Goal: Task Accomplishment & Management: Use online tool/utility

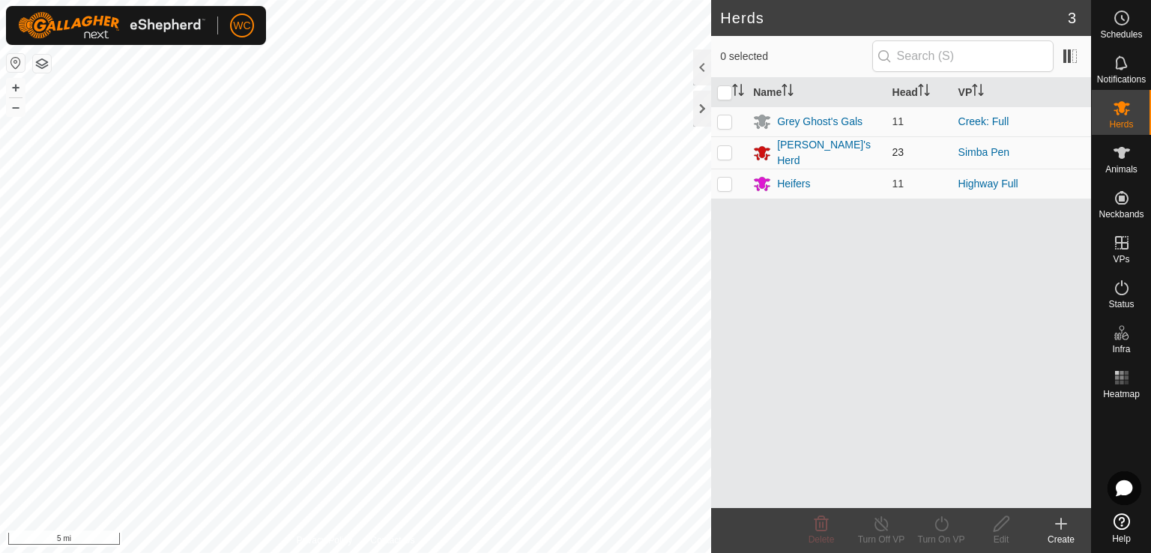
click at [723, 157] on td at bounding box center [729, 152] width 36 height 32
checkbox input "true"
click at [724, 127] on td at bounding box center [729, 121] width 36 height 30
checkbox input "true"
click at [721, 146] on p-checkbox at bounding box center [724, 152] width 15 height 12
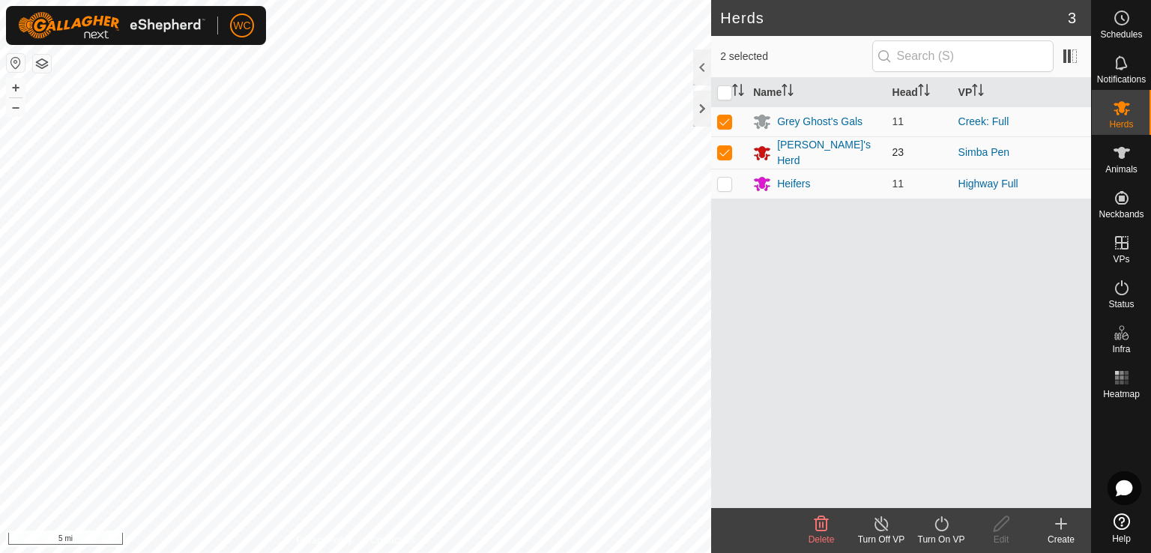
checkbox input "false"
click at [795, 122] on div "Grey Ghost's Gals" at bounding box center [819, 122] width 85 height 16
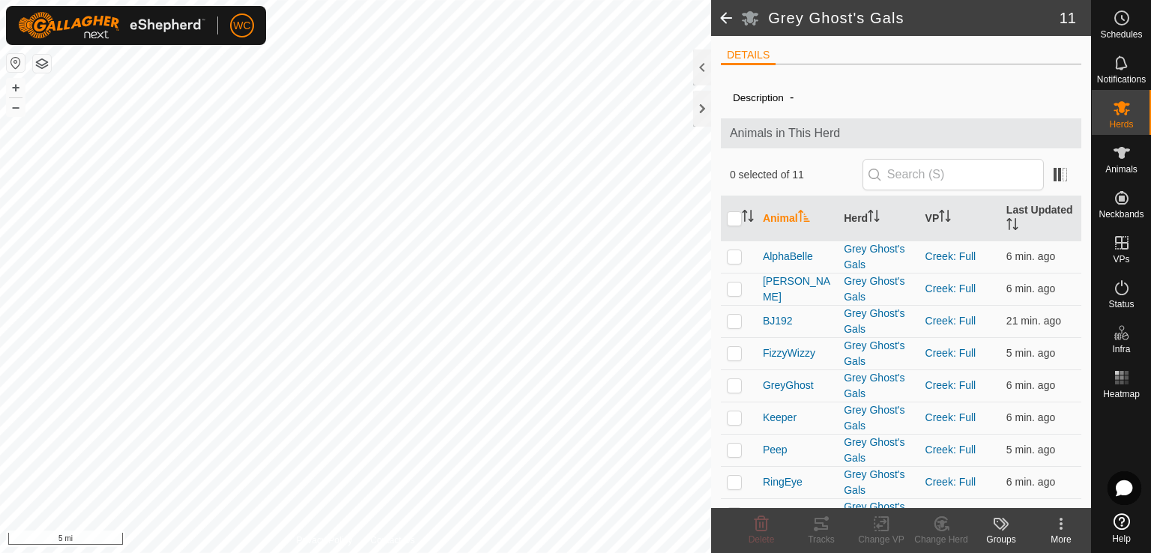
click at [723, 229] on th at bounding box center [739, 218] width 36 height 45
click at [736, 223] on input "checkbox" at bounding box center [734, 218] width 15 height 15
checkbox input "true"
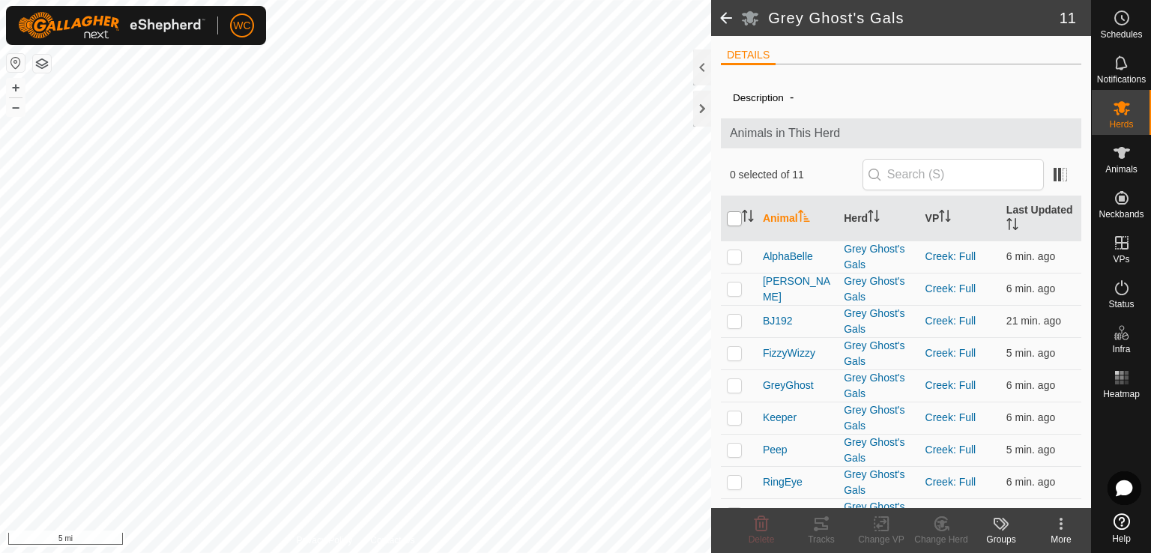
checkbox input "true"
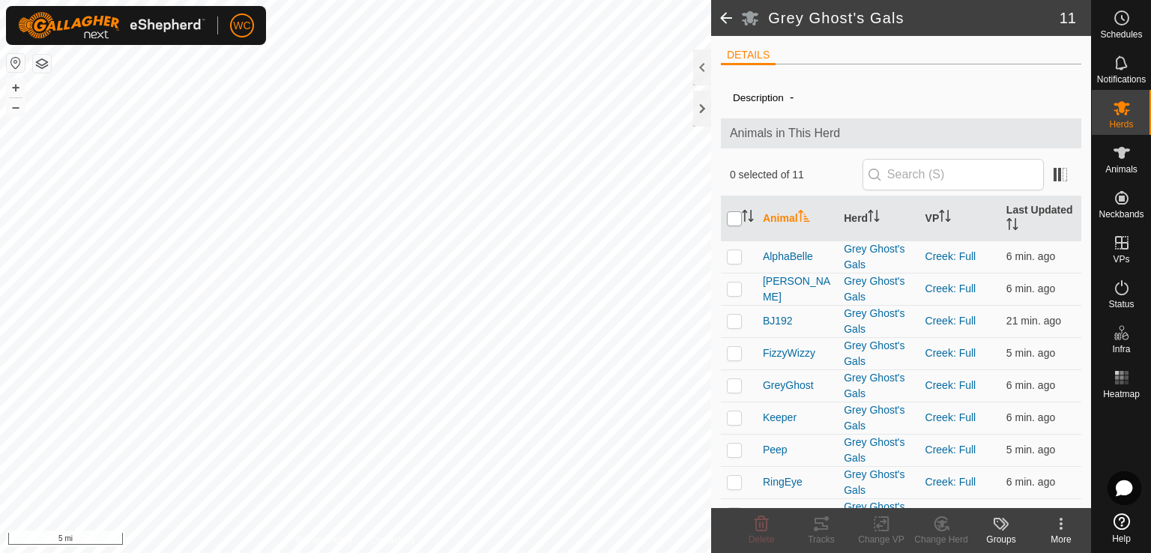
checkbox input "true"
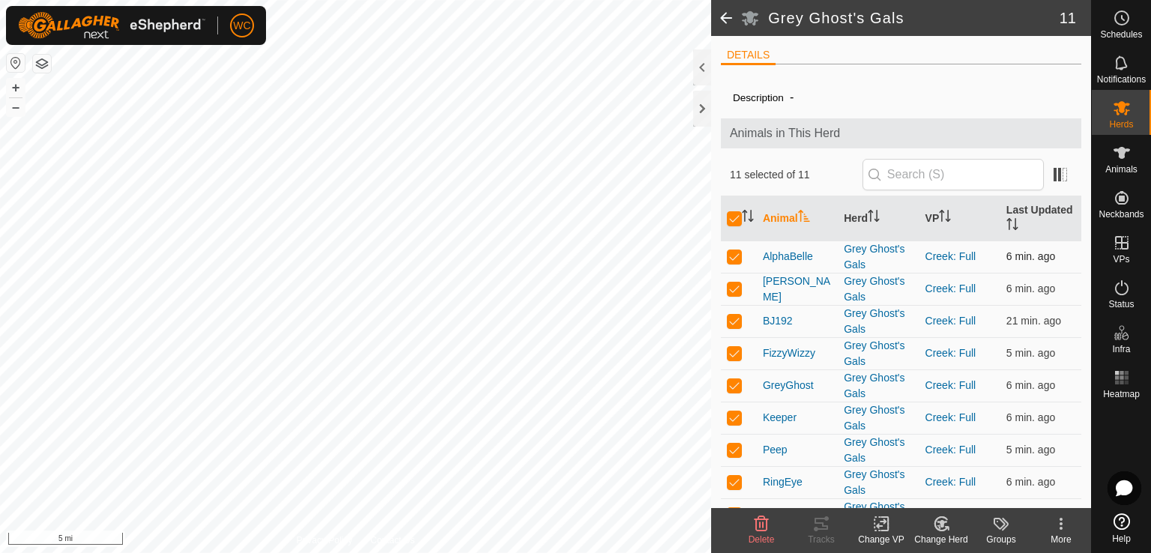
click at [735, 255] on p-checkbox at bounding box center [734, 256] width 15 height 12
checkbox input "false"
click at [817, 522] on icon at bounding box center [821, 524] width 13 height 12
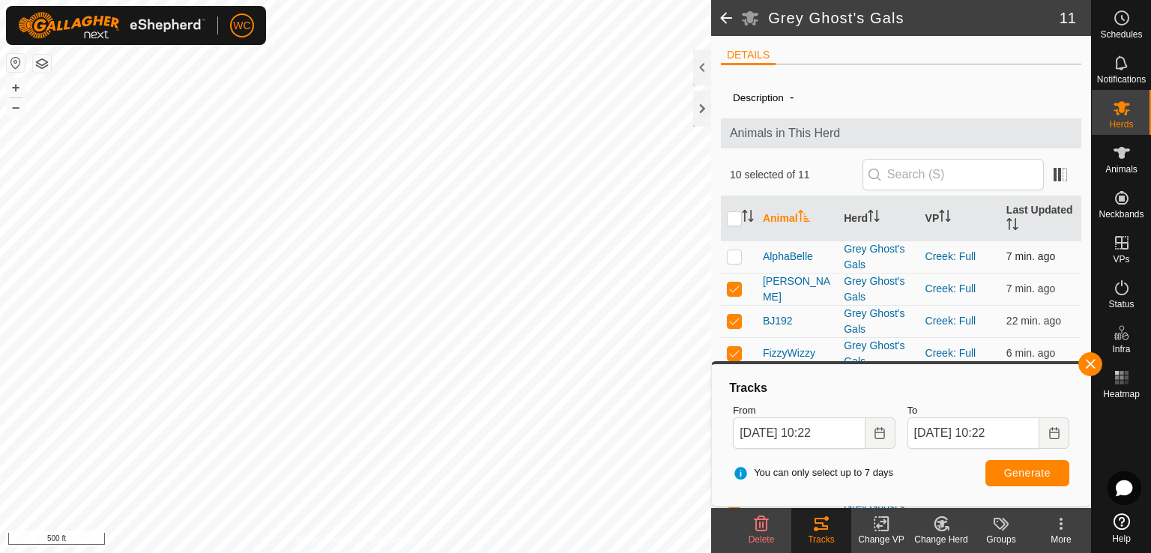
click at [735, 255] on p-checkbox at bounding box center [734, 256] width 15 height 12
checkbox input "true"
click at [735, 288] on p-checkbox at bounding box center [734, 289] width 15 height 12
checkbox input "false"
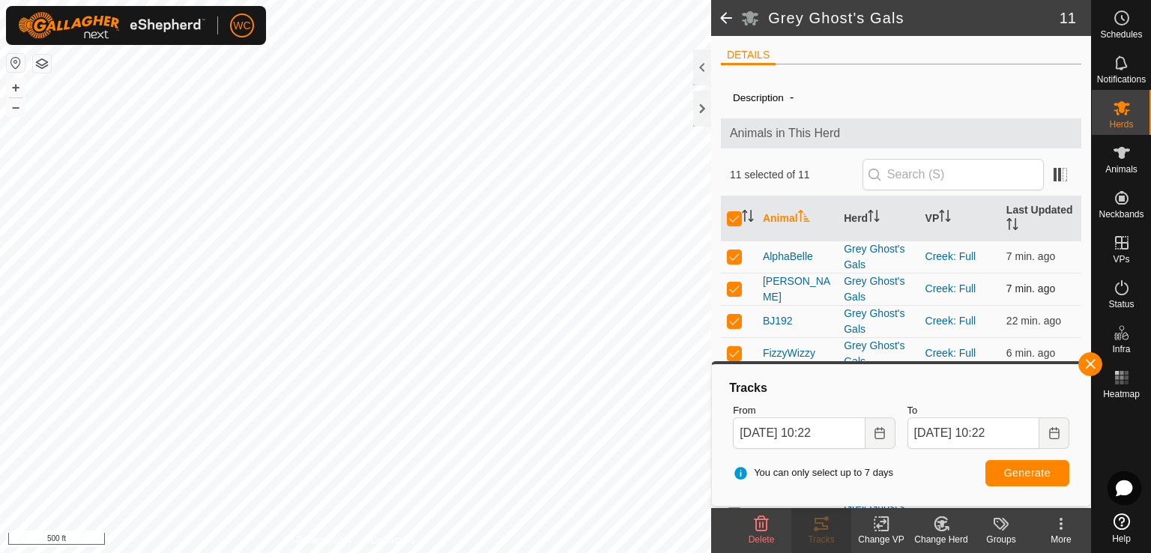
checkbox input "false"
click at [729, 217] on input "checkbox" at bounding box center [734, 218] width 15 height 15
checkbox input "true"
click at [729, 217] on input "checkbox" at bounding box center [734, 218] width 15 height 15
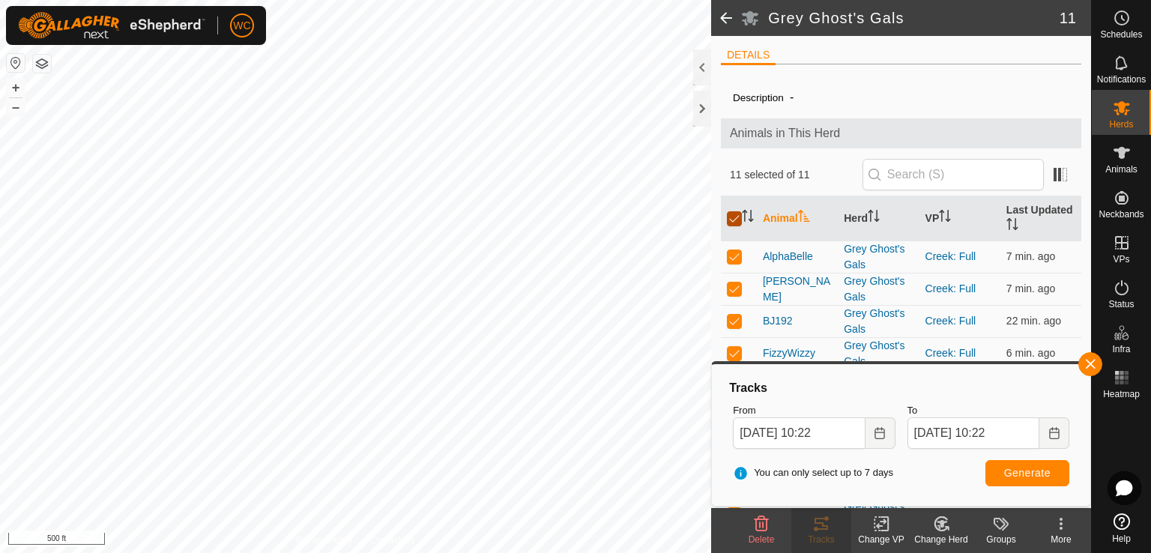
checkbox input "false"
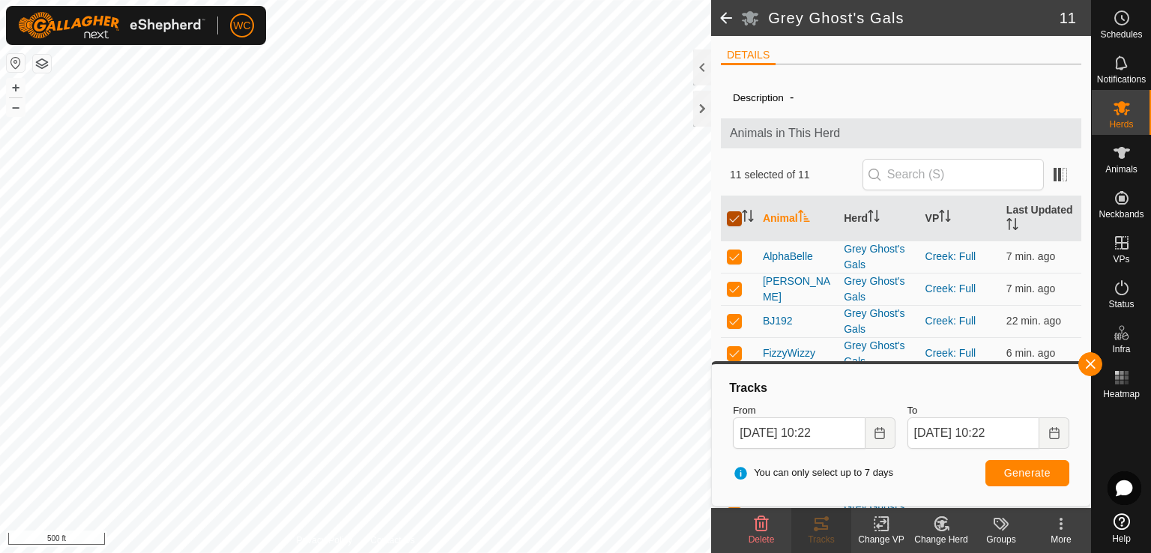
checkbox input "false"
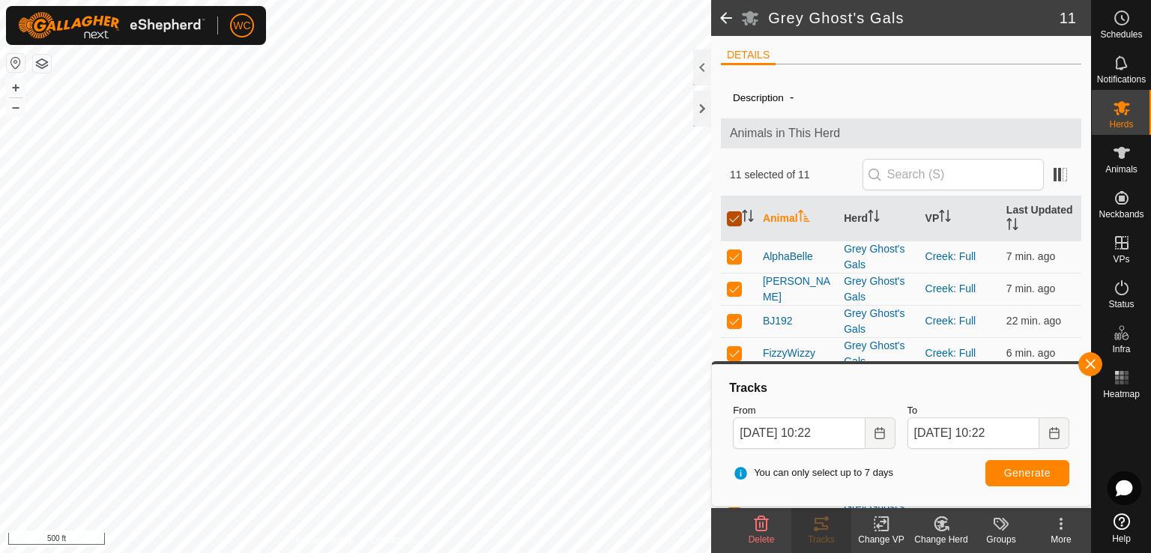
checkbox input "false"
click at [733, 255] on p-checkbox at bounding box center [734, 256] width 15 height 12
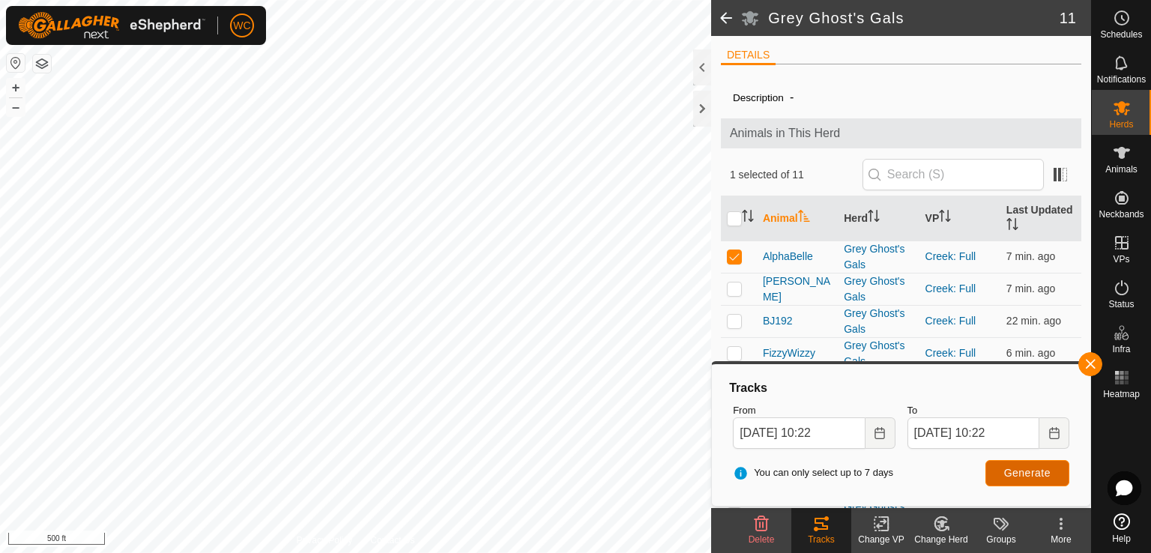
click at [1030, 469] on span "Generate" at bounding box center [1028, 473] width 46 height 12
click at [732, 263] on td at bounding box center [739, 257] width 36 height 32
checkbox input "false"
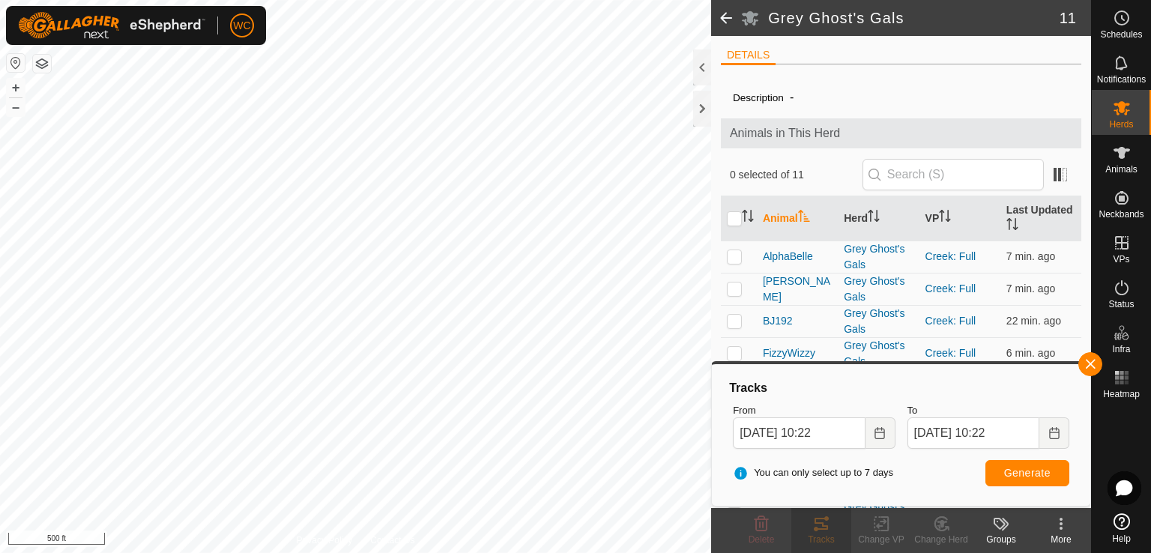
click at [715, 21] on span at bounding box center [726, 18] width 30 height 36
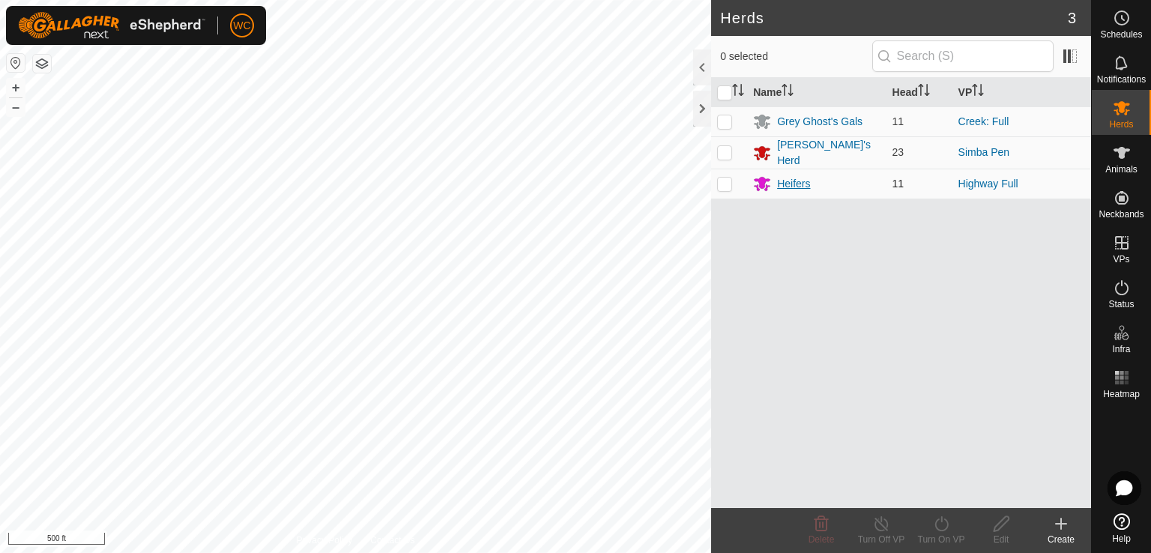
click at [786, 176] on div "Heifers" at bounding box center [793, 184] width 33 height 16
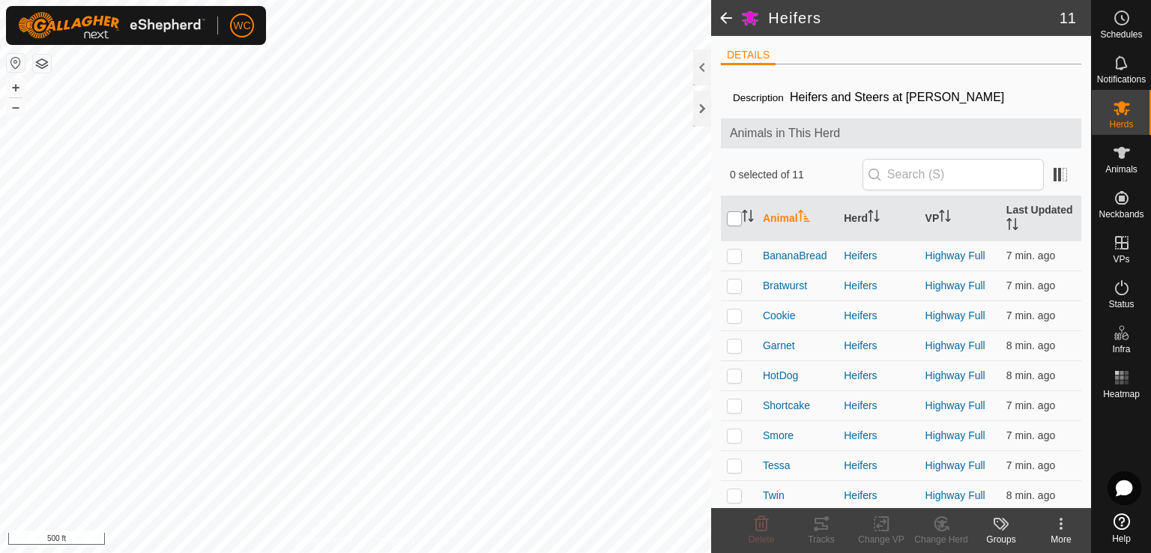
click at [735, 220] on input "checkbox" at bounding box center [734, 218] width 15 height 15
checkbox input "true"
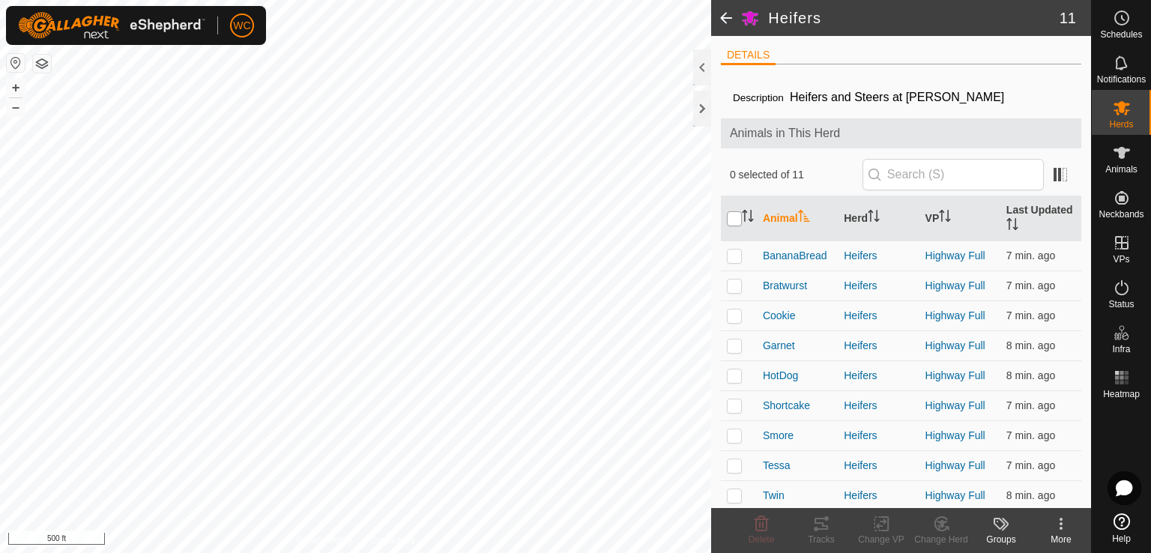
checkbox input "true"
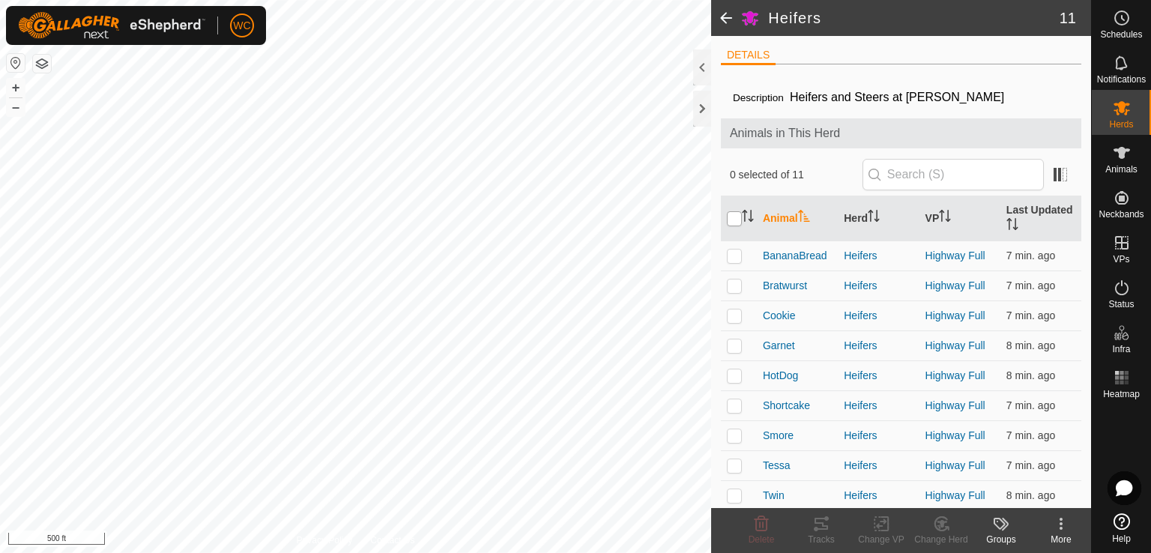
checkbox input "true"
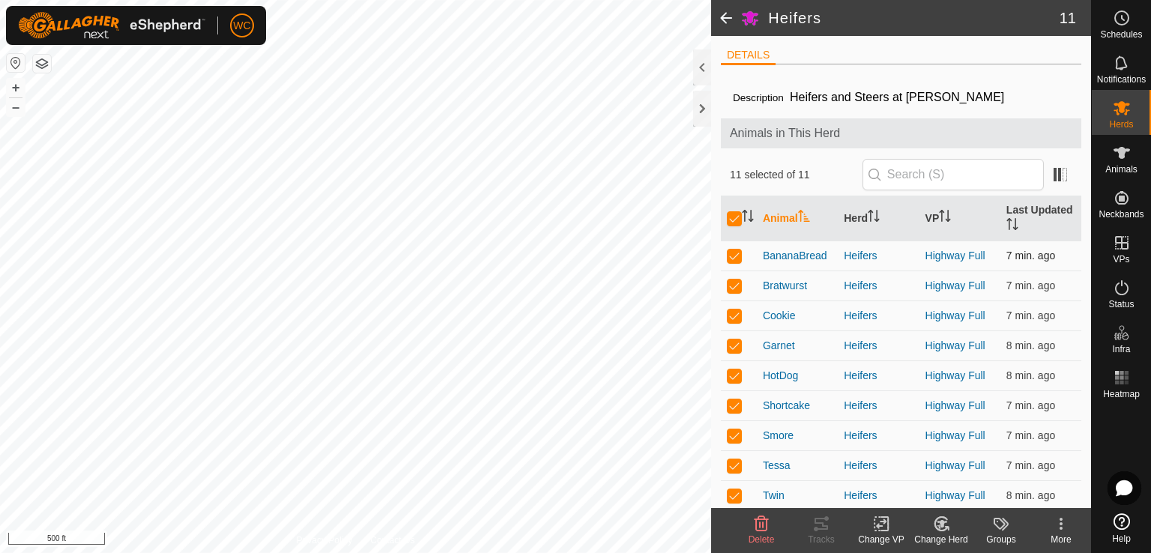
click at [735, 258] on p-checkbox at bounding box center [734, 256] width 15 height 12
checkbox input "false"
click at [733, 490] on p-checkbox at bounding box center [734, 496] width 15 height 12
checkbox input "false"
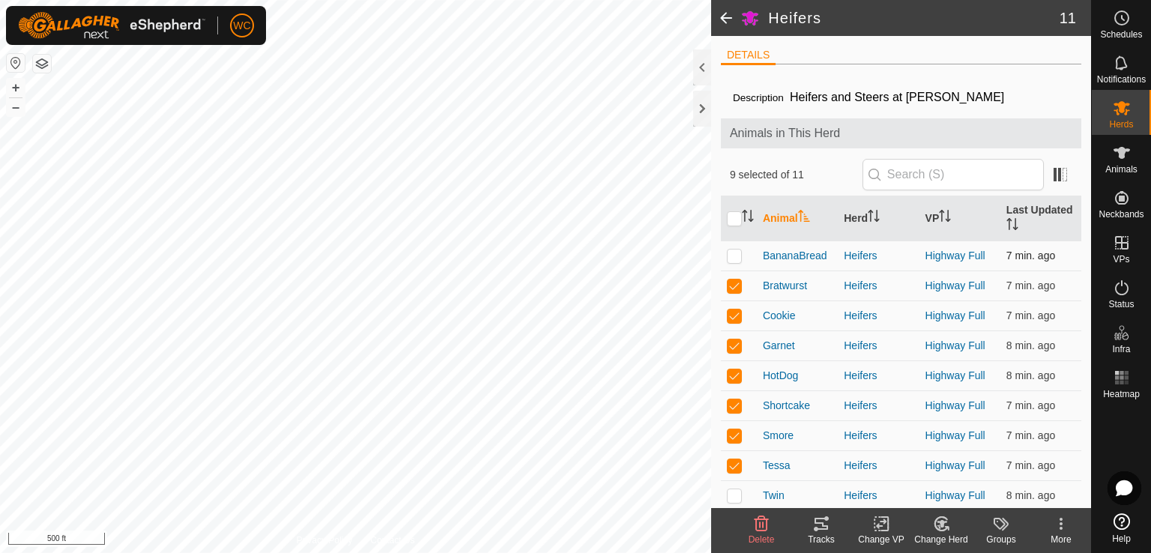
click at [738, 253] on p-checkbox at bounding box center [734, 256] width 15 height 12
checkbox input "true"
click at [820, 525] on icon at bounding box center [822, 524] width 18 height 18
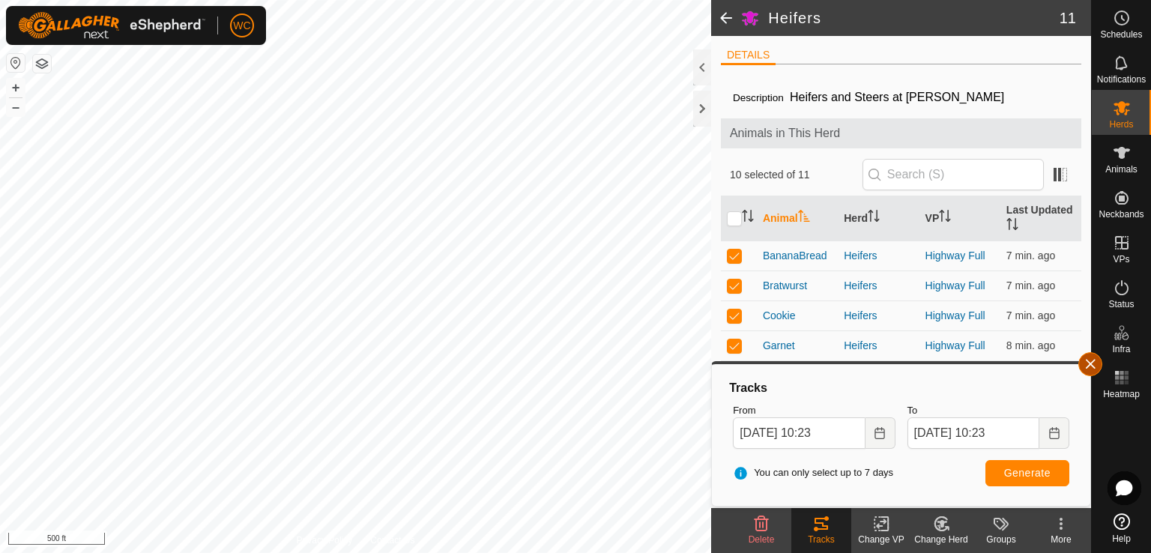
click at [1088, 364] on span "button" at bounding box center [1091, 364] width 12 height 12
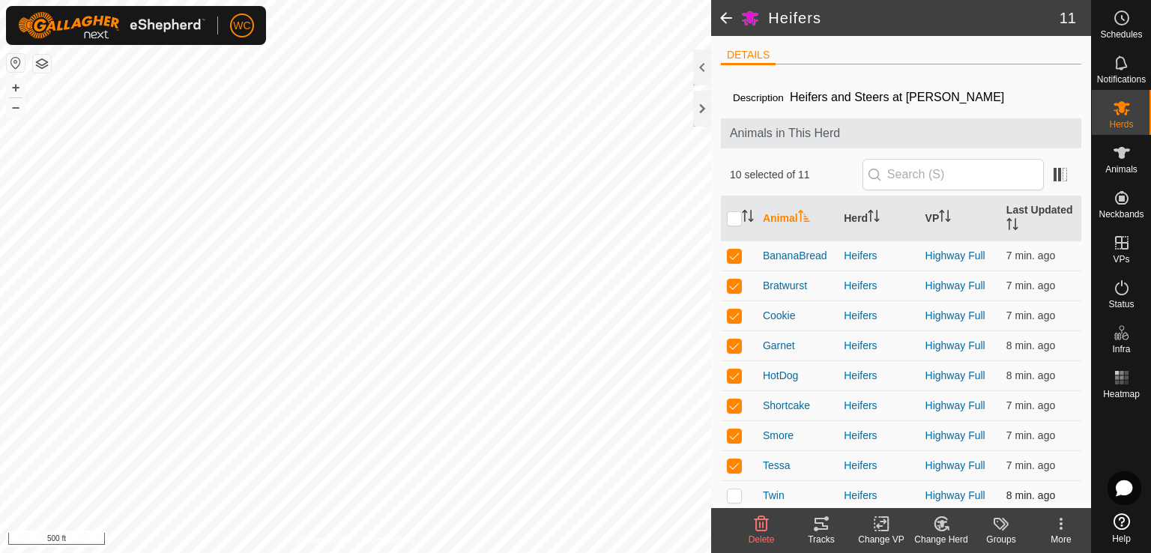
click at [731, 500] on p-checkbox at bounding box center [734, 496] width 15 height 12
checkbox input "true"
click at [735, 253] on p-checkbox at bounding box center [734, 256] width 15 height 12
checkbox input "false"
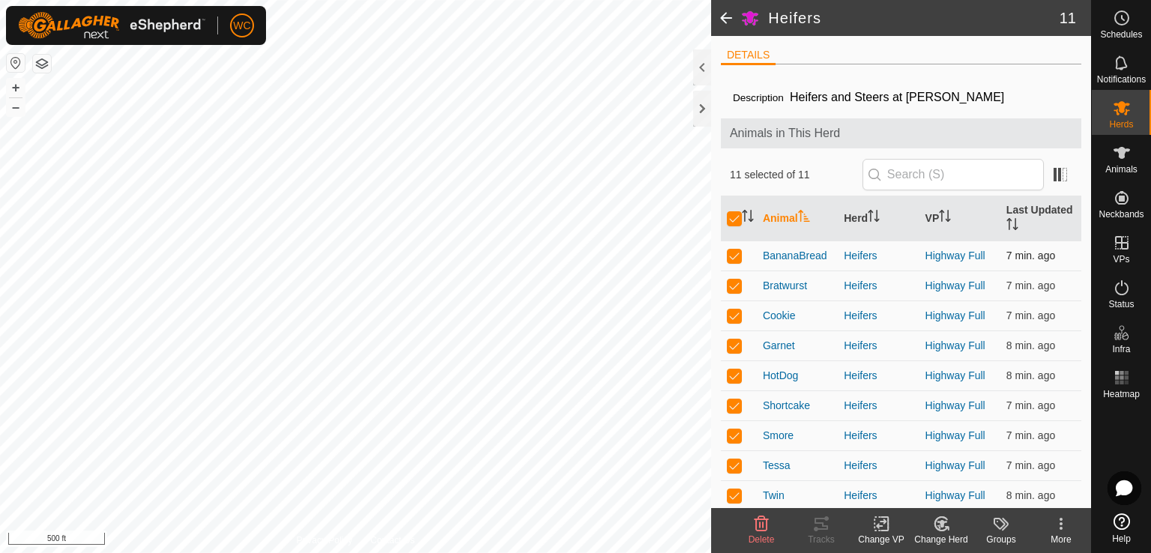
checkbox input "false"
click at [735, 217] on input "checkbox" at bounding box center [734, 218] width 15 height 15
checkbox input "true"
click at [735, 222] on input "checkbox" at bounding box center [734, 218] width 15 height 15
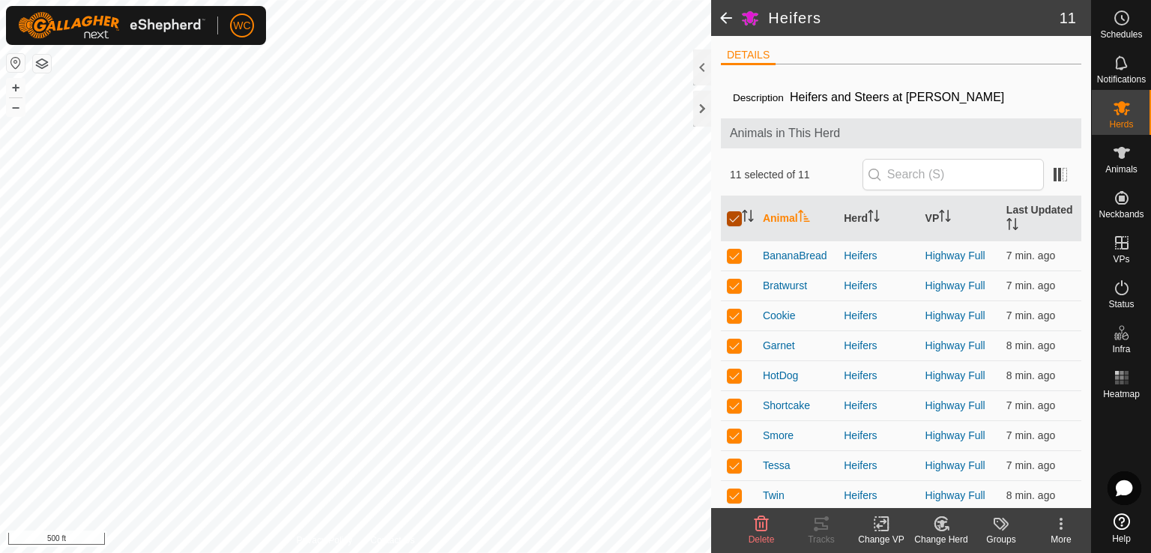
checkbox input "false"
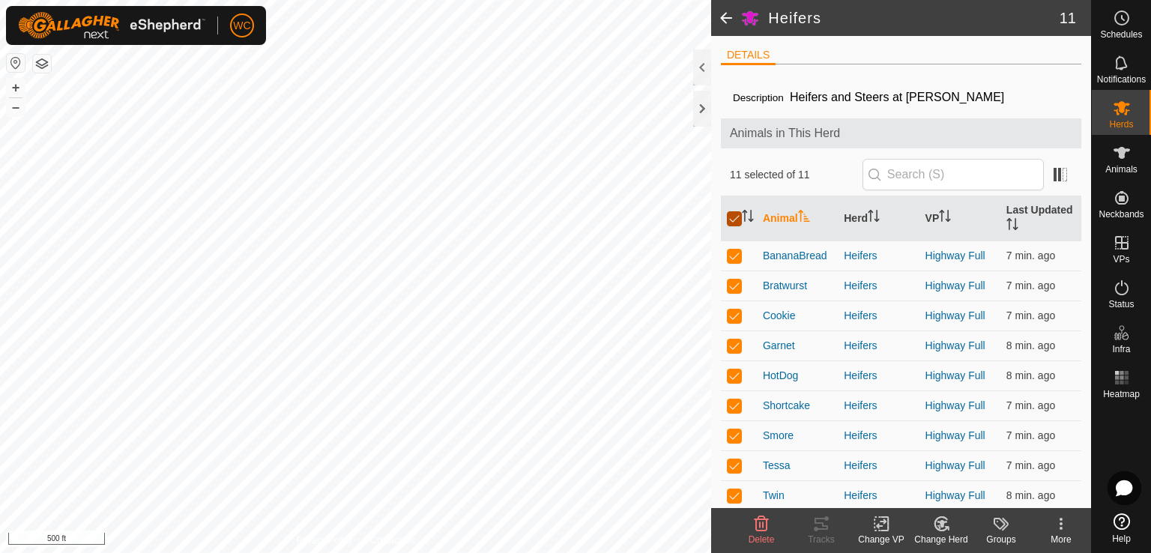
checkbox input "false"
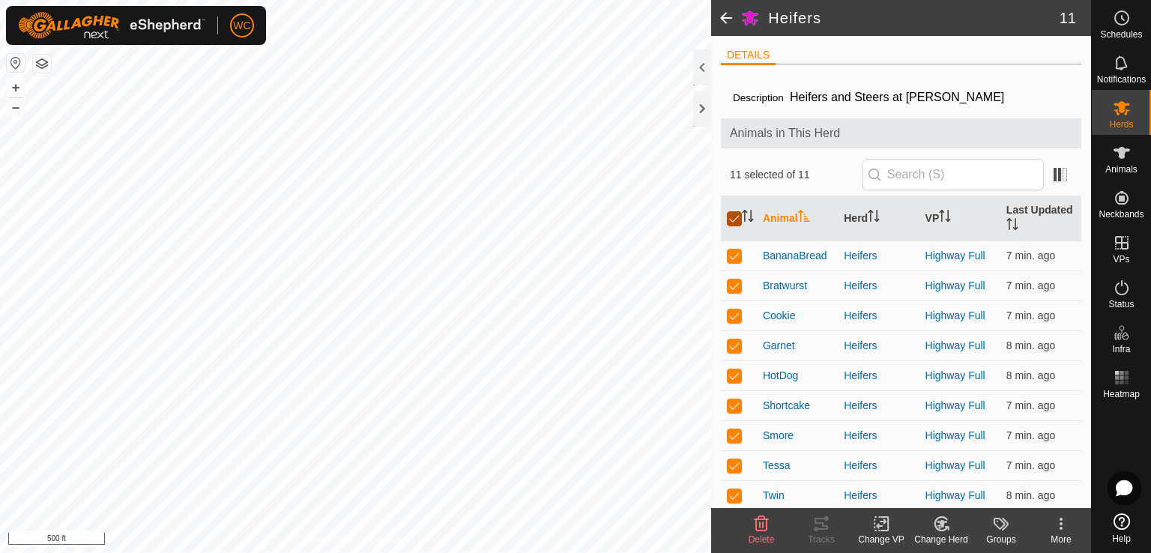
checkbox input "false"
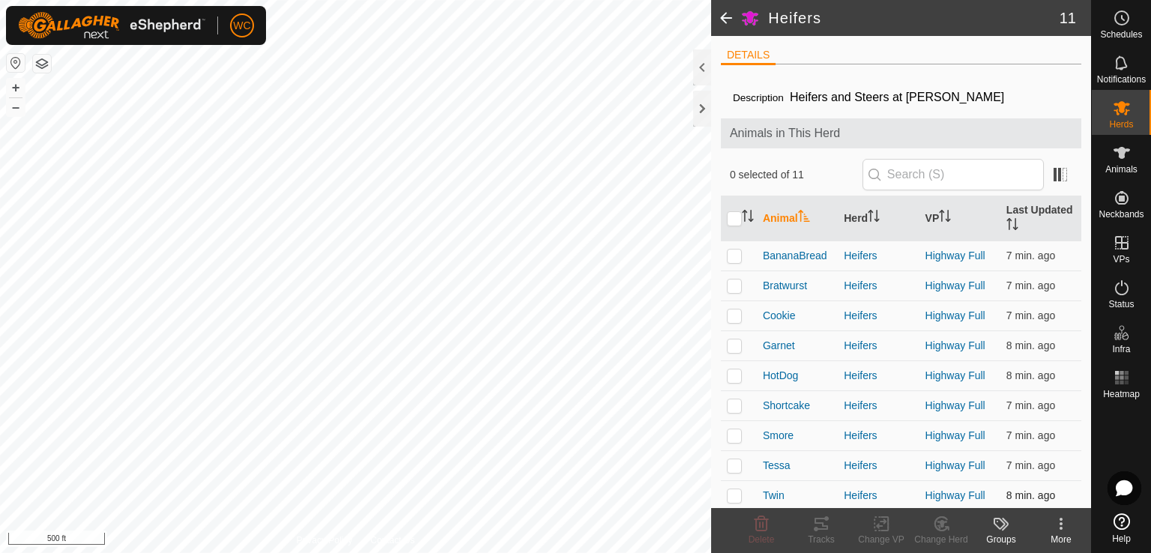
click at [731, 487] on td at bounding box center [739, 496] width 36 height 30
checkbox input "true"
click at [729, 463] on p-checkbox at bounding box center [734, 466] width 15 height 12
checkbox input "true"
click at [734, 256] on p-checkbox at bounding box center [734, 256] width 15 height 12
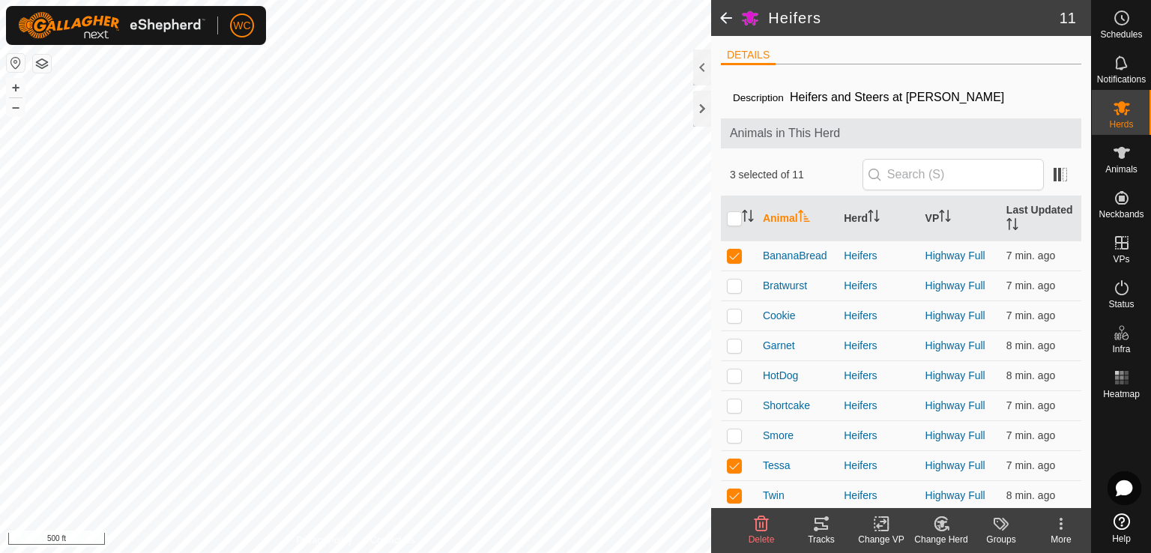
click at [828, 528] on icon at bounding box center [821, 524] width 13 height 12
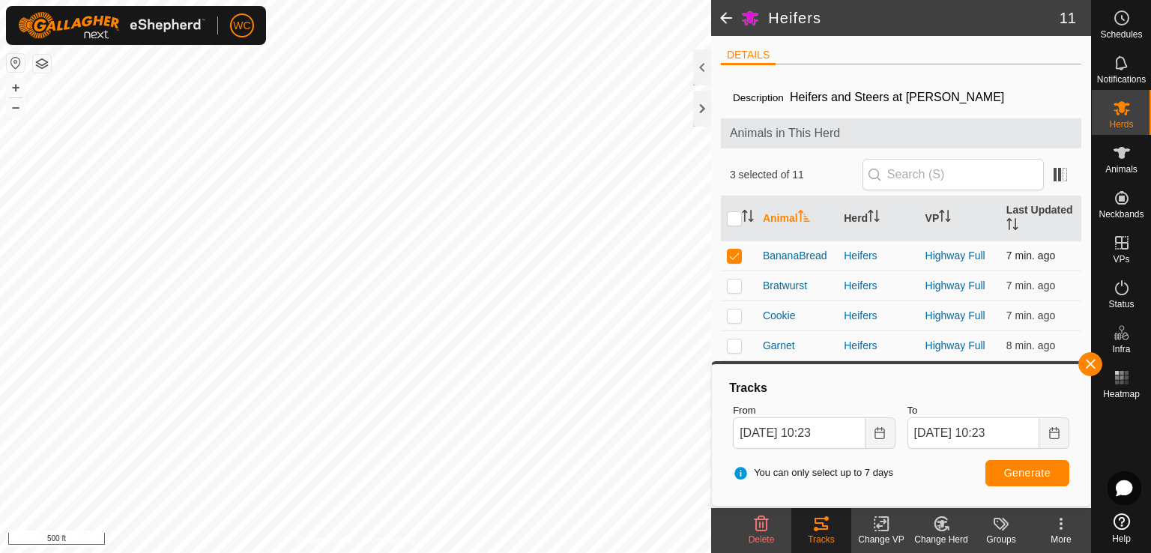
click at [741, 258] on p-checkbox at bounding box center [734, 256] width 15 height 12
checkbox input "false"
click at [1022, 476] on span "Generate" at bounding box center [1028, 473] width 46 height 12
click at [1051, 364] on div "Tracks From [DATE] 10:23 To [DATE] 10:23 You can only select up to 7 days Gener…" at bounding box center [901, 434] width 380 height 146
click at [1091, 358] on button "button" at bounding box center [1091, 364] width 24 height 24
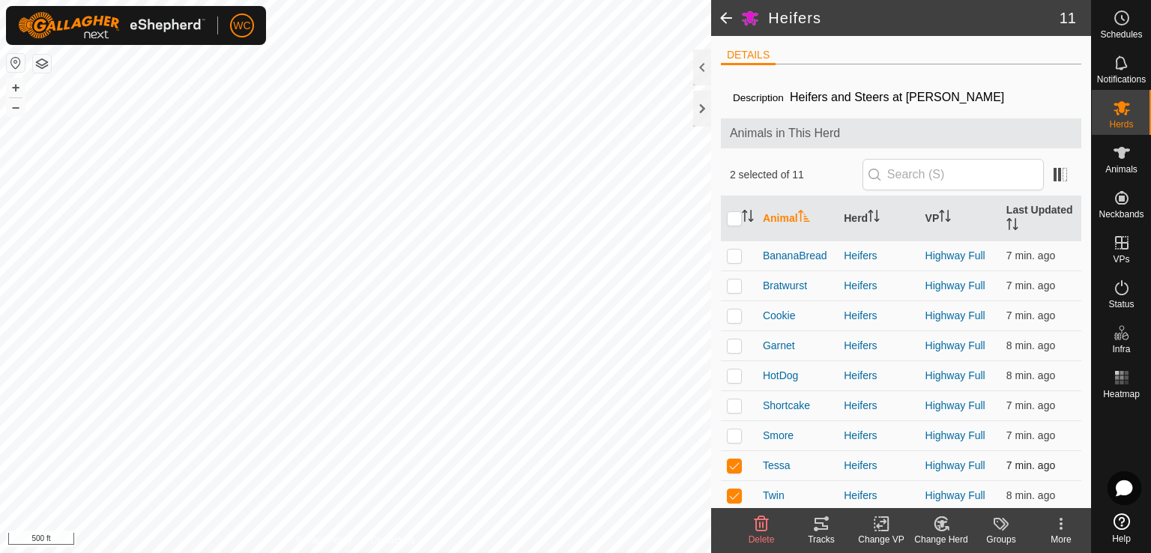
click at [730, 471] on td at bounding box center [739, 466] width 36 height 30
checkbox input "false"
click at [813, 525] on icon at bounding box center [822, 524] width 18 height 18
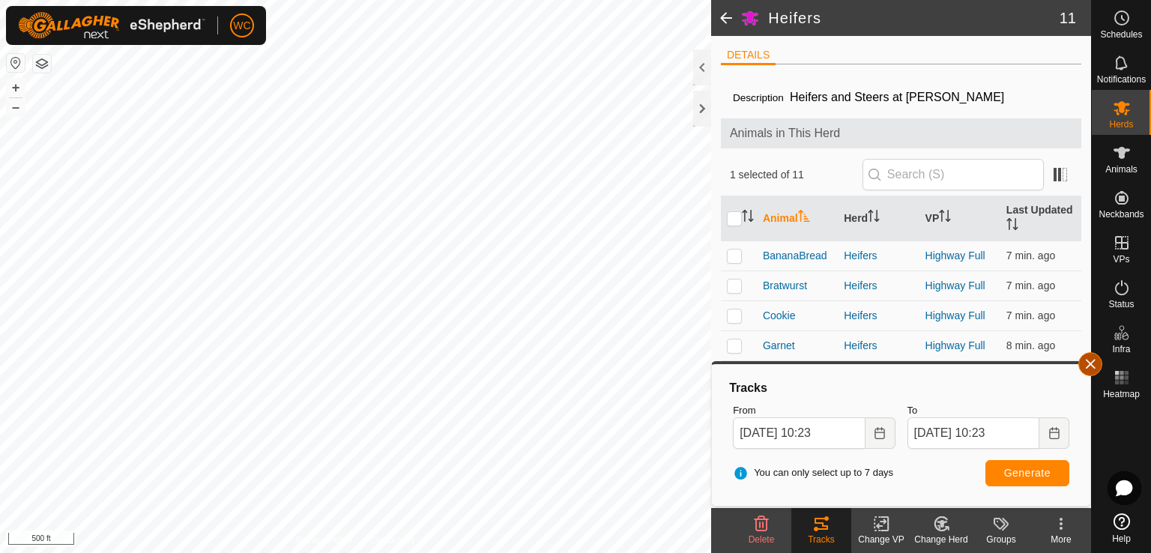
click at [1087, 369] on button "button" at bounding box center [1091, 364] width 24 height 24
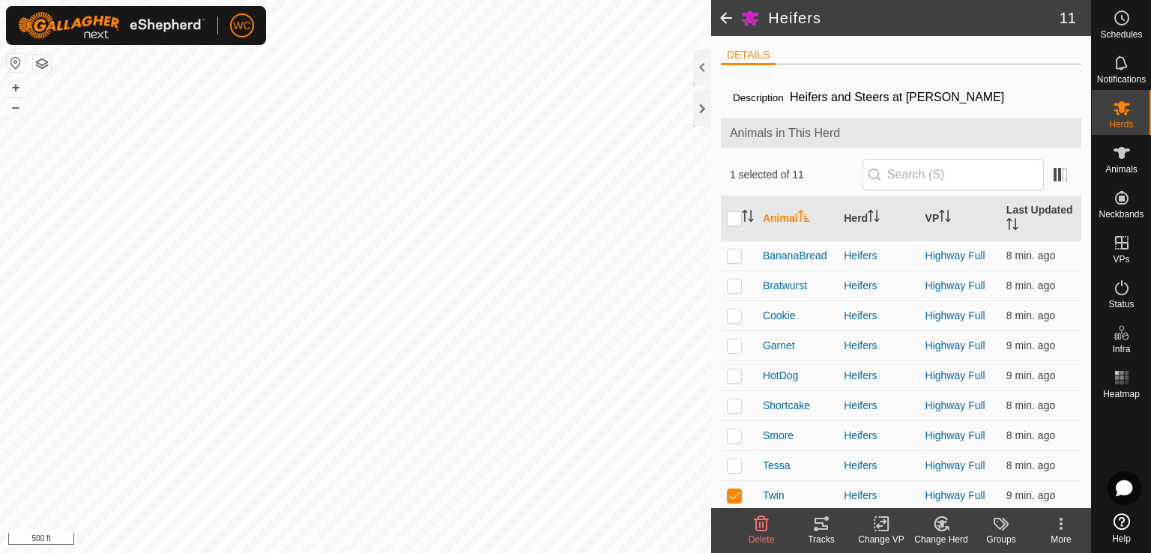
click at [719, 22] on span at bounding box center [726, 18] width 30 height 36
